Goal: Information Seeking & Learning: Learn about a topic

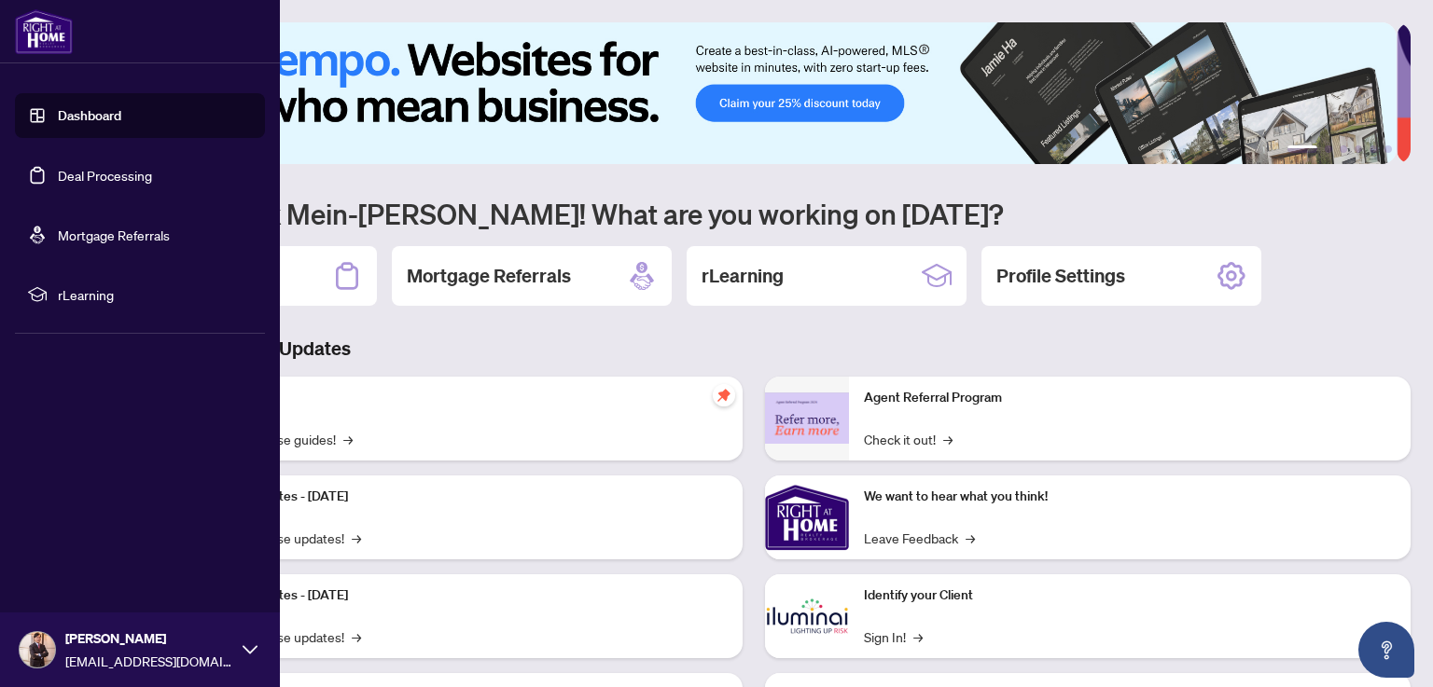
click at [108, 298] on span "rLearning" at bounding box center [155, 294] width 194 height 21
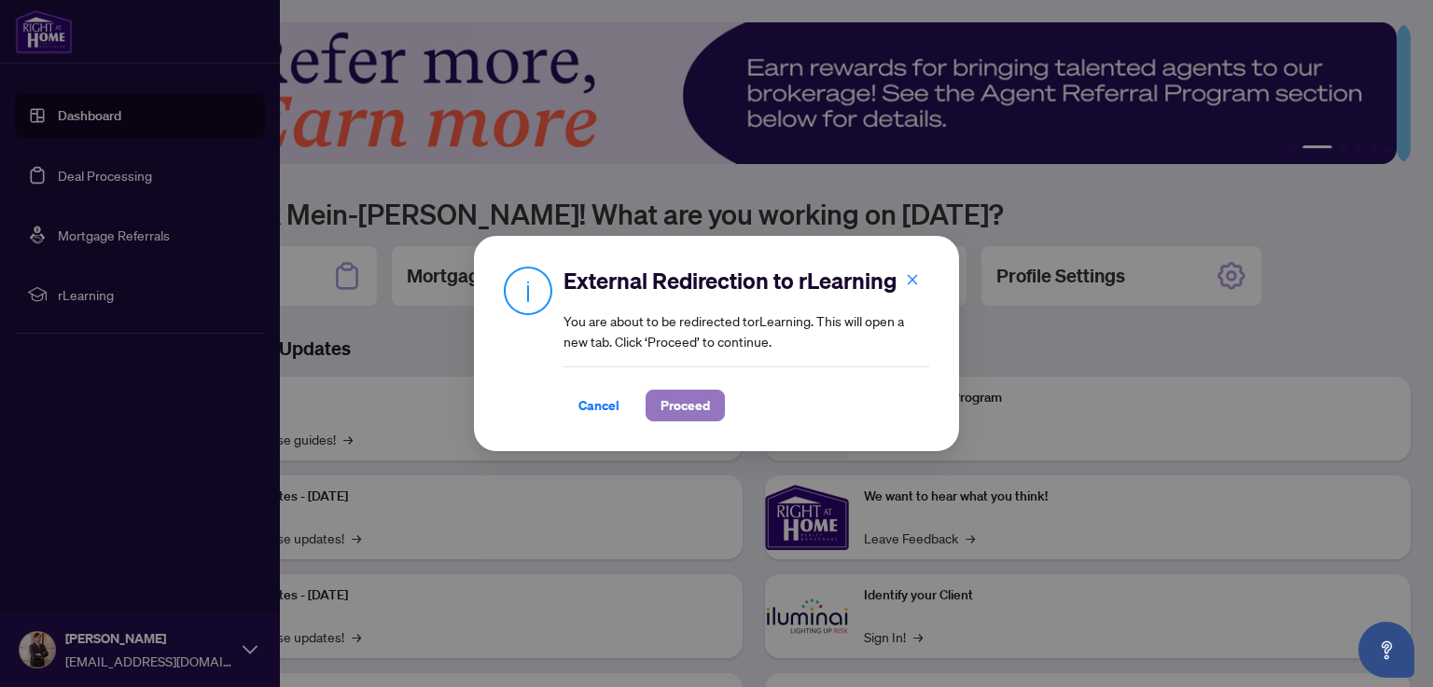
click at [696, 409] on span "Proceed" at bounding box center [684, 406] width 49 height 30
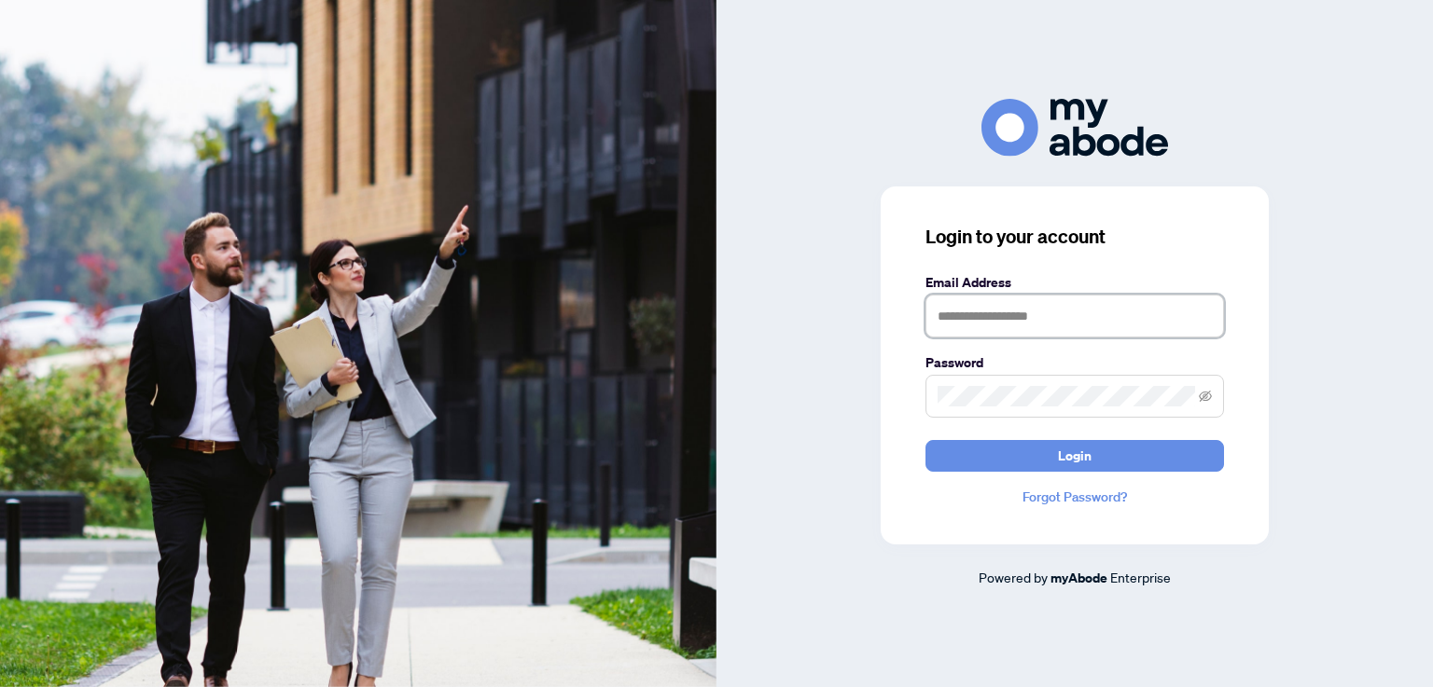
click at [1051, 323] on input "text" at bounding box center [1074, 316] width 298 height 43
type input "**********"
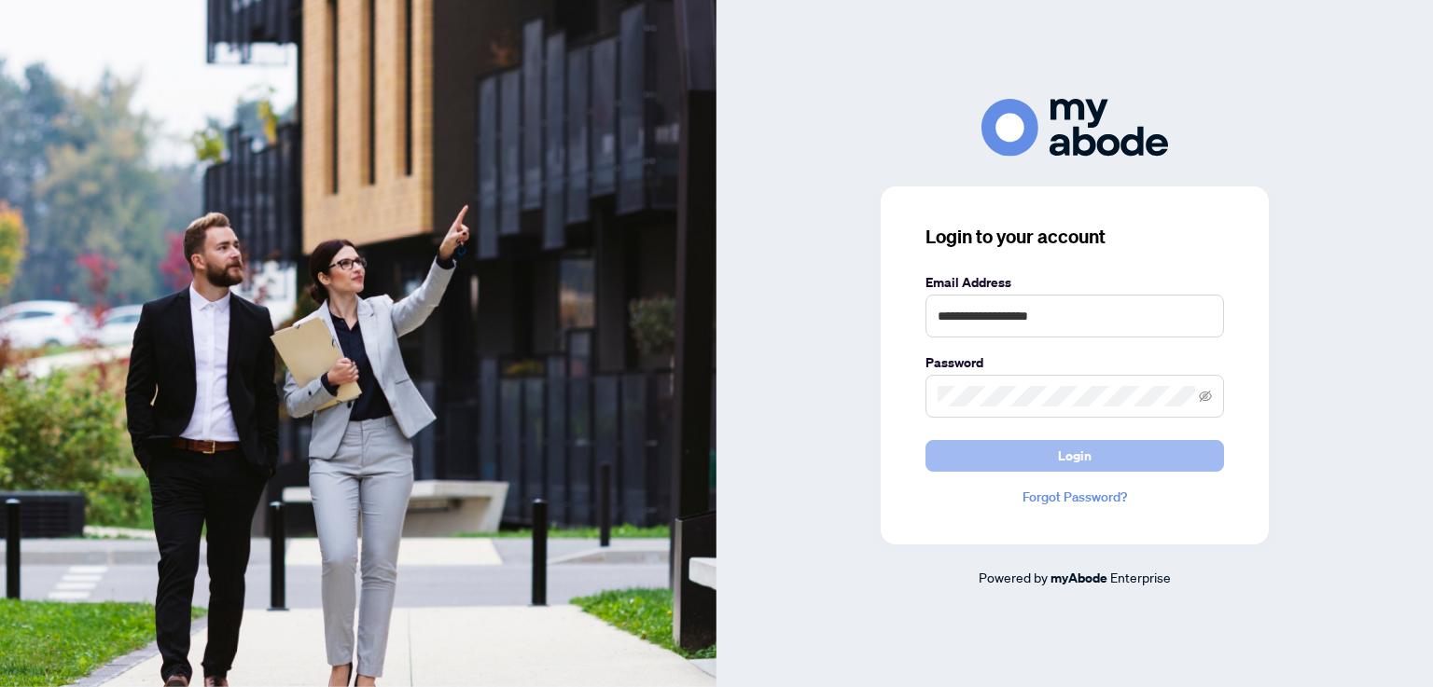
click at [1086, 458] on span "Login" at bounding box center [1075, 456] width 34 height 30
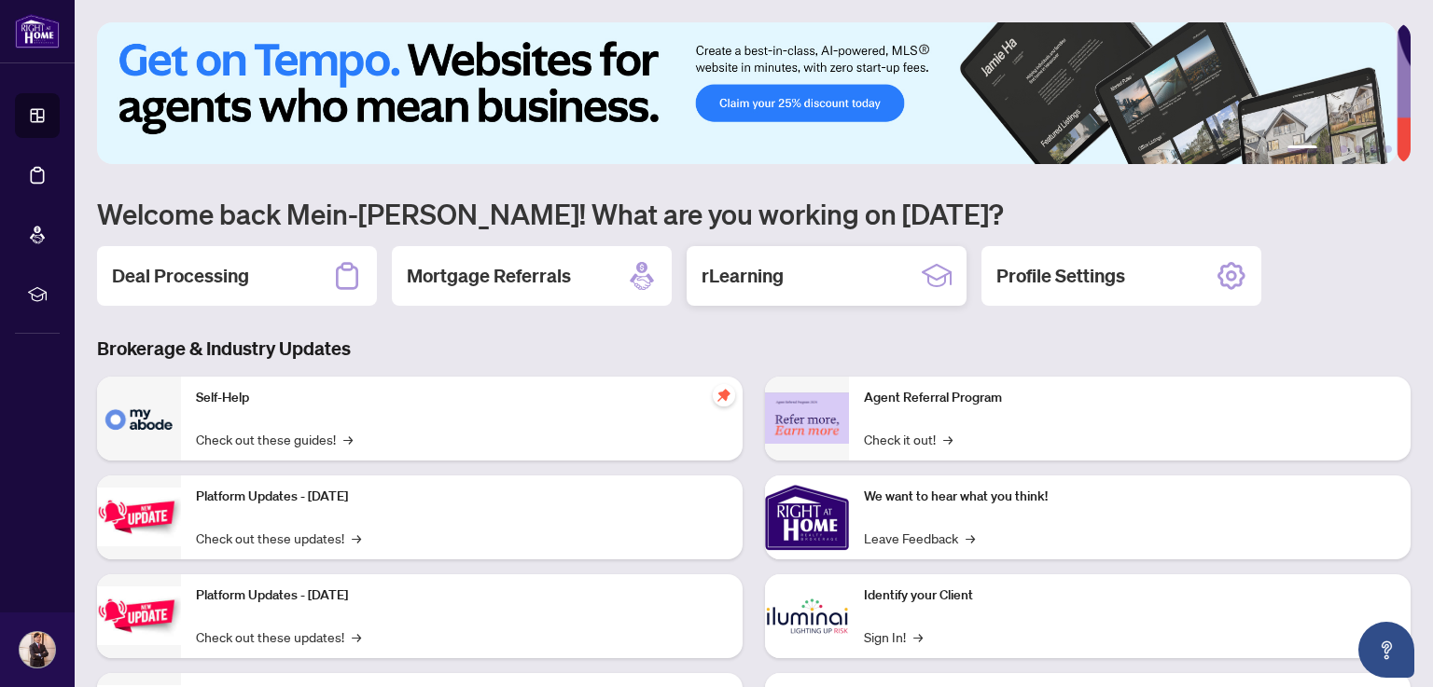
click at [781, 270] on h2 "rLearning" at bounding box center [742, 276] width 82 height 26
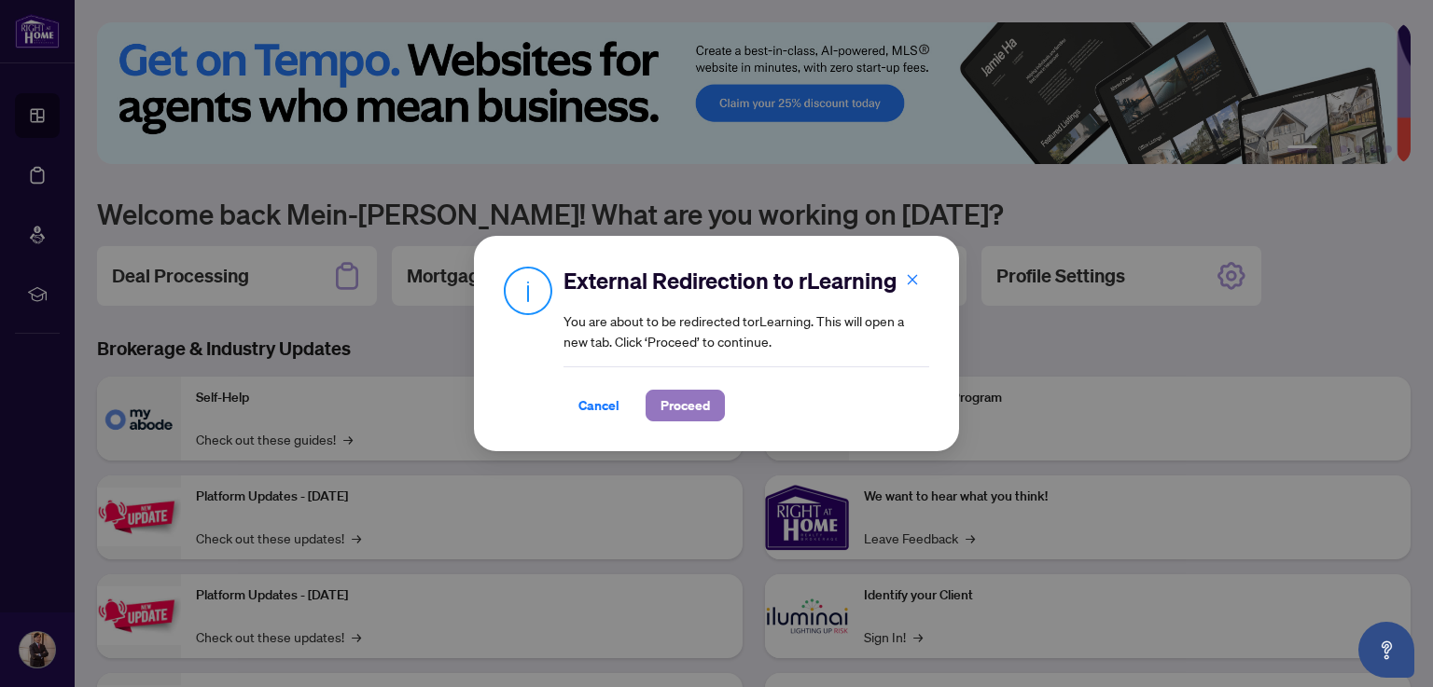
click at [670, 395] on span "Proceed" at bounding box center [684, 406] width 49 height 30
